Goal: Task Accomplishment & Management: Manage account settings

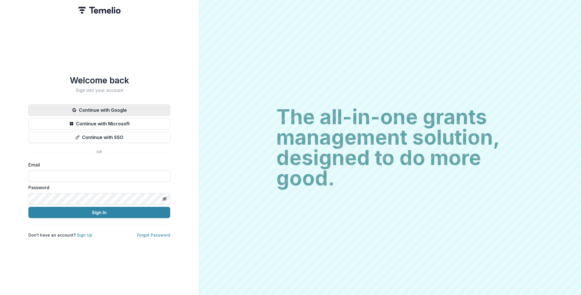
click at [107, 110] on button "Continue with Google" at bounding box center [99, 109] width 142 height 11
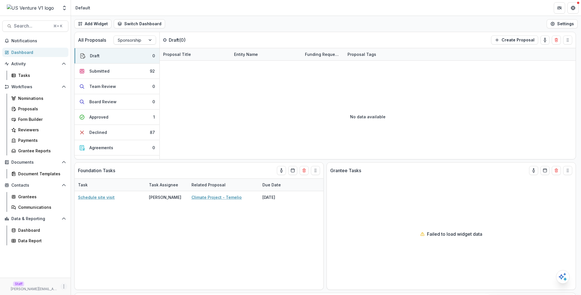
click at [62, 287] on icon "More" at bounding box center [64, 286] width 5 height 5
click at [92, 276] on link "User Settings" at bounding box center [101, 274] width 61 height 9
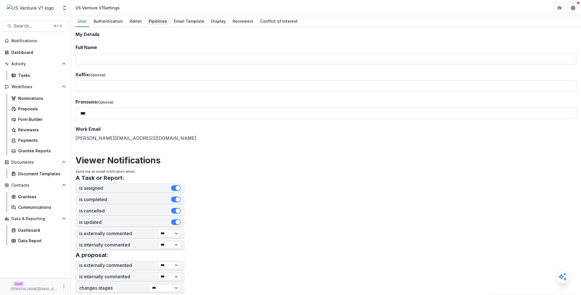
click at [150, 22] on div "Pipelines" at bounding box center [157, 21] width 23 height 8
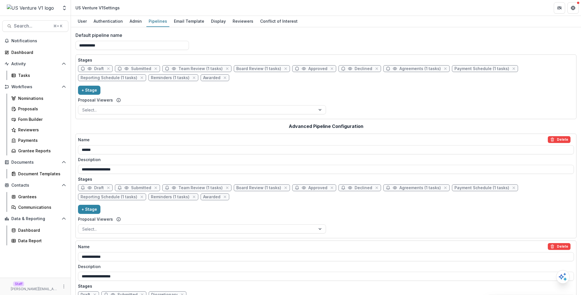
click at [424, 100] on div "Stages Draft Submitted Team Review (1 tasks) Board Review (1 tasks) Approved De…" at bounding box center [326, 87] width 496 height 60
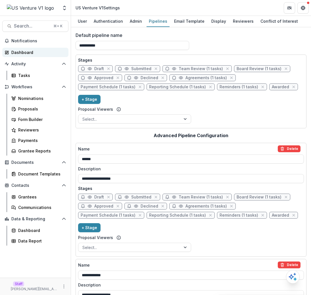
click at [28, 53] on div "Dashboard" at bounding box center [37, 52] width 53 height 6
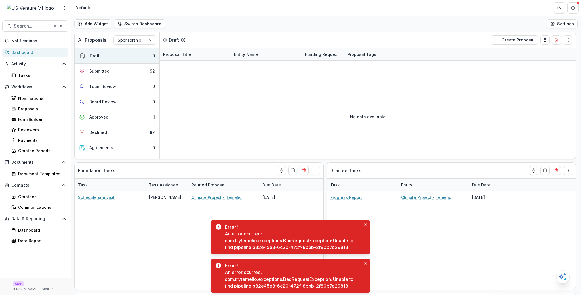
click at [261, 247] on div "An error ocurred: com.trytemelio.exceptions.BadRequestException: Unable to find…" at bounding box center [293, 241] width 136 height 20
drag, startPoint x: 261, startPoint y: 247, endPoint x: 323, endPoint y: 246, distance: 61.9
click at [323, 246] on div "An error ocurred: com.trytemelio.exceptions.BadRequestException: Unable to find…" at bounding box center [293, 241] width 136 height 20
copy div "b32e45e3-6c20-472f-8bbb-2f80b7d29813"
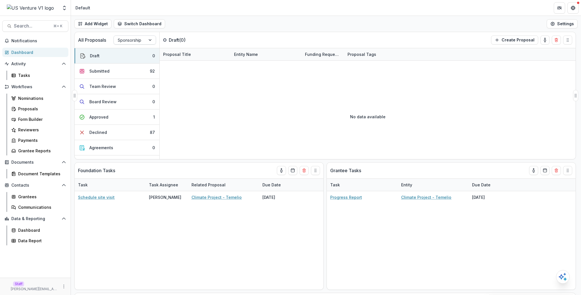
click at [121, 41] on div at bounding box center [130, 40] width 24 height 7
drag, startPoint x: 121, startPoint y: 41, endPoint x: 123, endPoint y: 45, distance: 3.9
click at [121, 41] on div at bounding box center [130, 40] width 24 height 7
click at [130, 59] on div "Grants" at bounding box center [135, 61] width 40 height 9
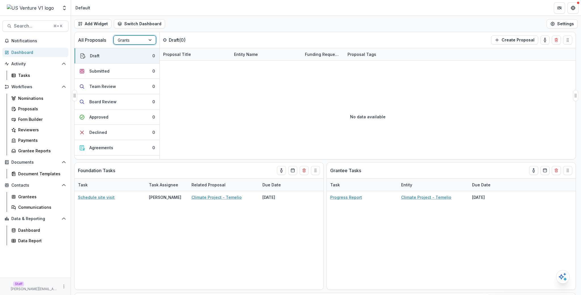
click at [133, 43] on div at bounding box center [130, 40] width 24 height 7
click at [134, 68] on div "Discretionary" at bounding box center [135, 70] width 40 height 9
click at [133, 41] on div at bounding box center [130, 40] width 24 height 7
click at [135, 50] on div "Sponsorship" at bounding box center [135, 52] width 40 height 9
click at [190, 38] on p "Draft ( 0 )" at bounding box center [190, 40] width 43 height 7
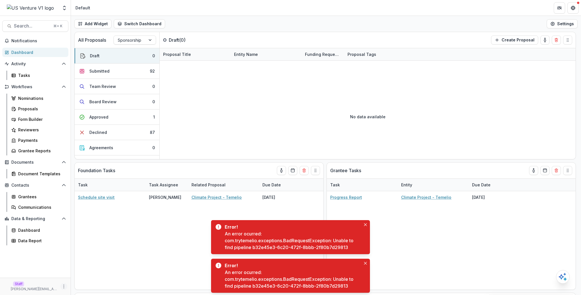
click at [62, 286] on icon "More" at bounding box center [64, 286] width 5 height 5
click at [89, 274] on link "User Settings" at bounding box center [101, 274] width 61 height 9
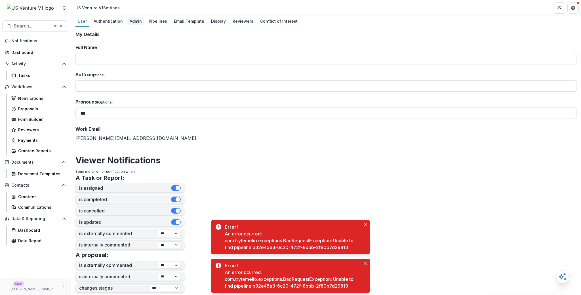
click at [132, 23] on div "Admin" at bounding box center [135, 21] width 17 height 8
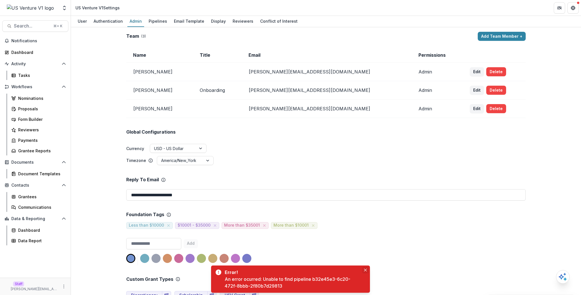
click at [365, 270] on icon "Close" at bounding box center [365, 270] width 3 height 3
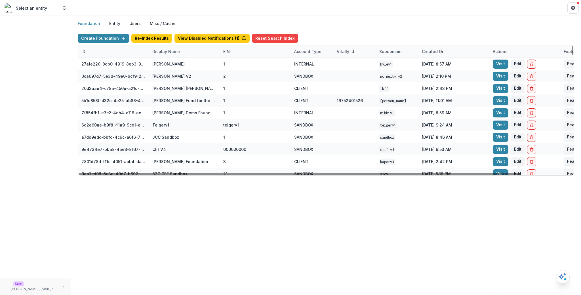
click at [108, 52] on div "ID" at bounding box center [113, 51] width 71 height 12
click at [112, 64] on input at bounding box center [113, 64] width 68 height 9
paste input "**********"
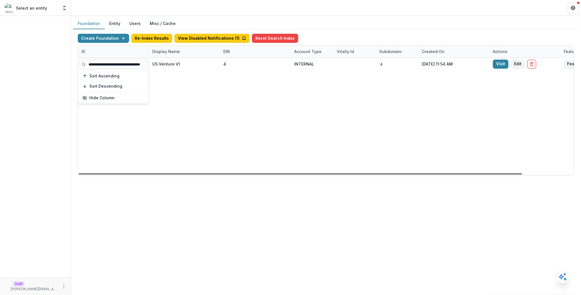
type input "**********"
drag, startPoint x: 247, startPoint y: 138, endPoint x: 252, endPoint y: 142, distance: 6.7
click at [248, 139] on div "ea157a51-38cb-477d-b152-e23d45b01a47 US Venture V1 4 INTERNAL 4 [DATE] 11:54 AM…" at bounding box center [355, 117] width 554 height 118
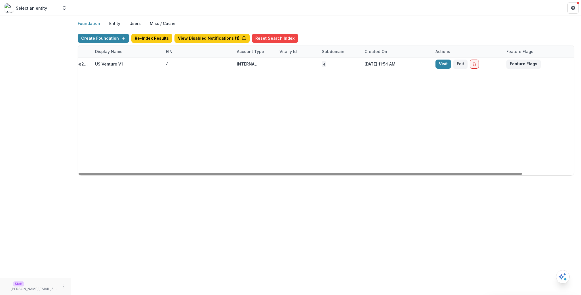
drag, startPoint x: 303, startPoint y: 173, endPoint x: 361, endPoint y: 170, distance: 58.6
click at [361, 173] on div at bounding box center [301, 174] width 444 height 2
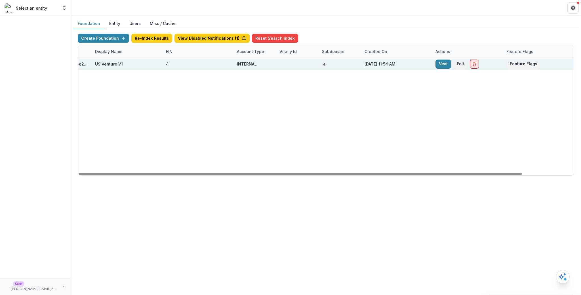
click at [476, 62] on icon "Delete Foundation" at bounding box center [474, 64] width 5 height 5
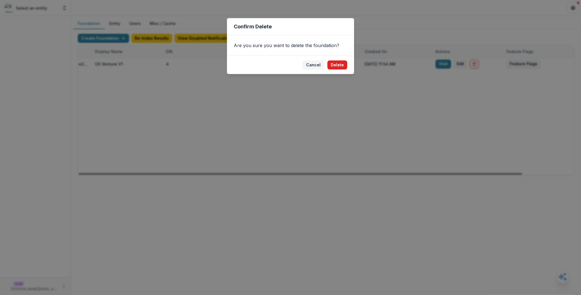
click at [336, 63] on button "Delete" at bounding box center [338, 64] width 20 height 9
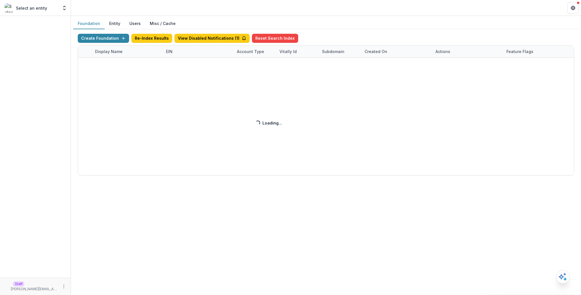
click at [366, 26] on div "Foundation Entity Users Misc / Cache" at bounding box center [326, 23] width 506 height 11
click at [364, 28] on div "Foundation Entity Users Misc / Cache" at bounding box center [326, 23] width 506 height 11
click at [451, 29] on div "Create Foundation Re-Index Results View Disabled Notifications ( 1 ) Reset Sear…" at bounding box center [326, 104] width 506 height 151
